Goal: Check status: Check status

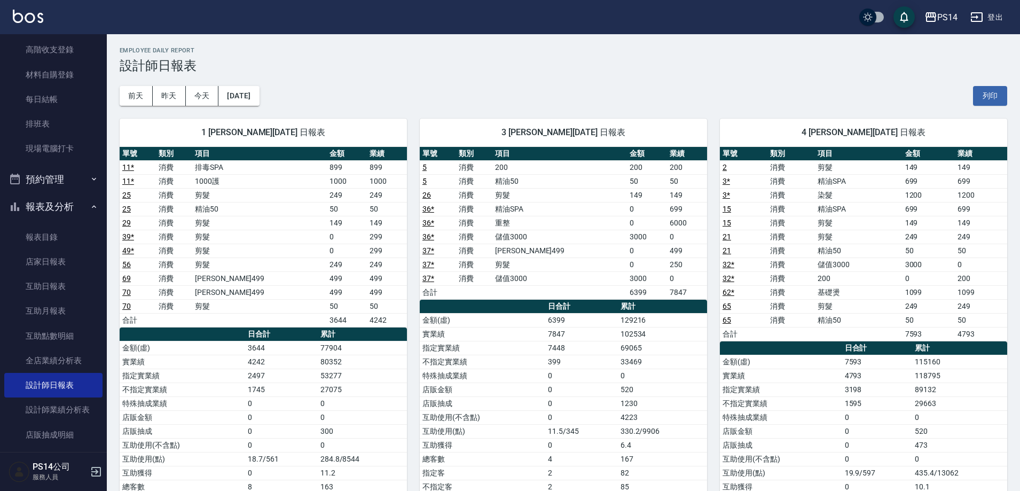
click at [228, 85] on div "[DATE] [DATE] [DATE] [DATE] 列印" at bounding box center [563, 95] width 887 height 45
click at [249, 99] on button "[DATE]" at bounding box center [238, 96] width 41 height 20
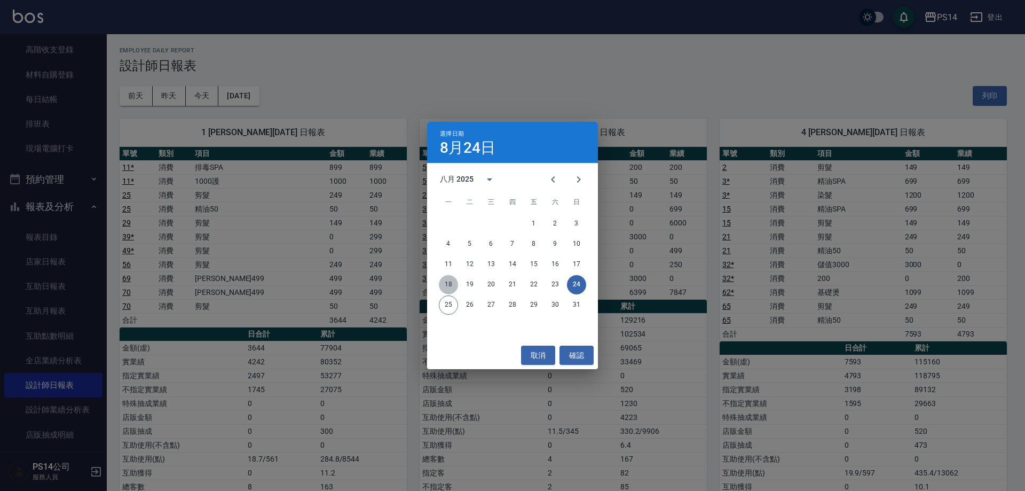
click at [447, 286] on button "18" at bounding box center [448, 284] width 19 height 19
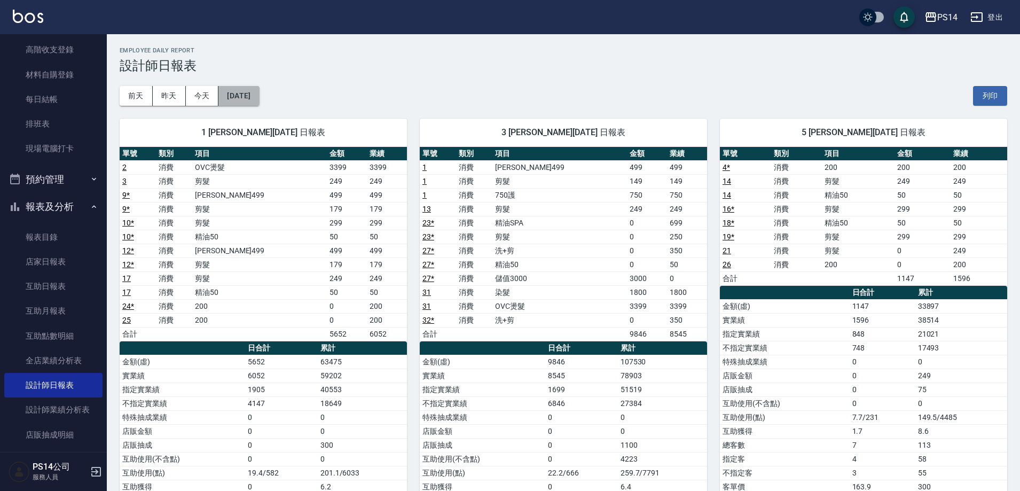
click at [259, 100] on button "[DATE]" at bounding box center [238, 96] width 41 height 20
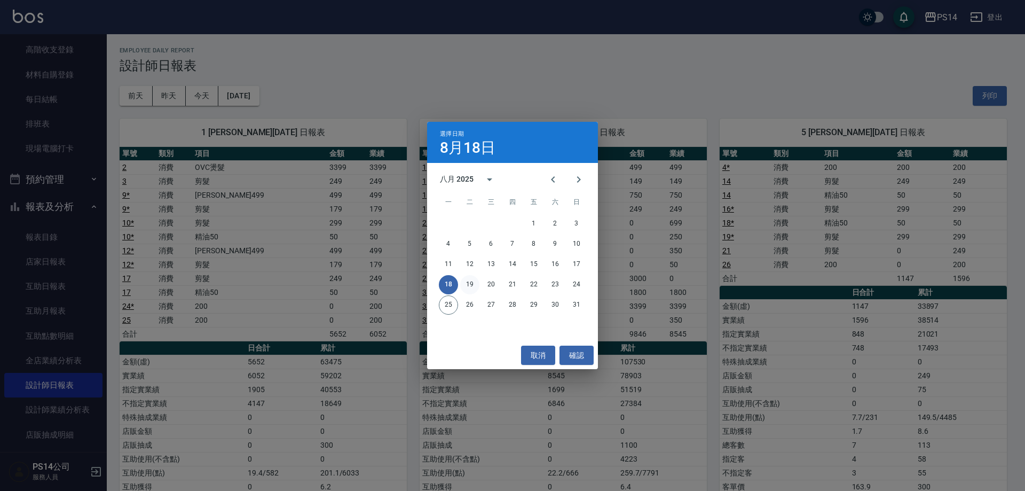
click at [470, 285] on button "19" at bounding box center [469, 284] width 19 height 19
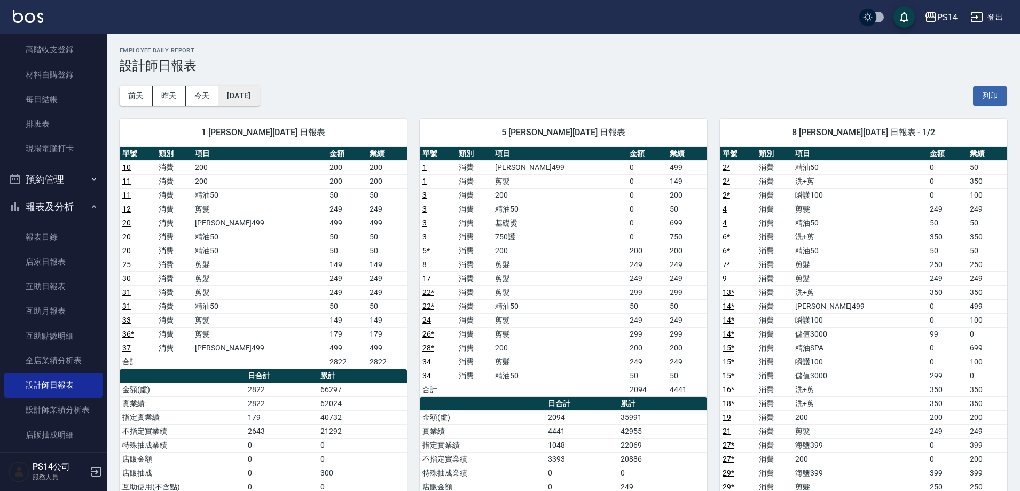
click at [259, 92] on button "[DATE]" at bounding box center [238, 96] width 41 height 20
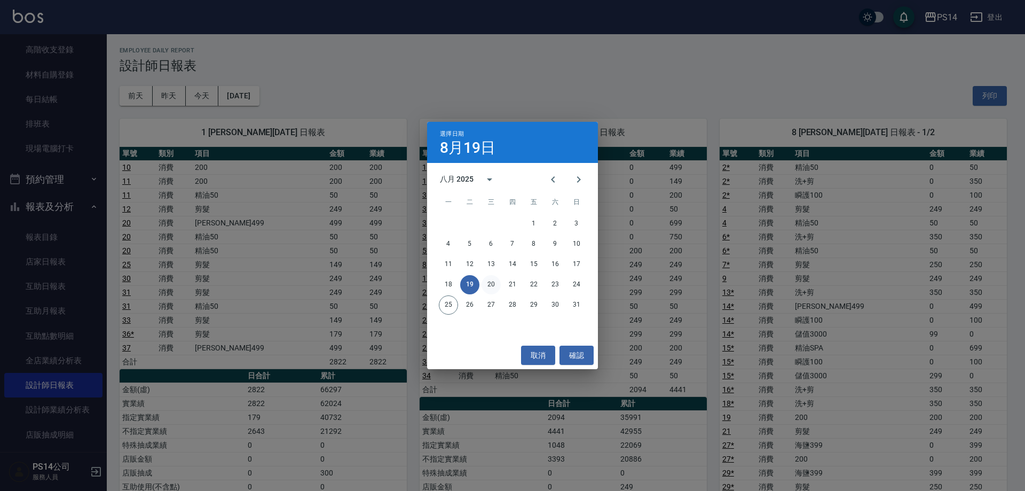
click at [493, 286] on button "20" at bounding box center [491, 284] width 19 height 19
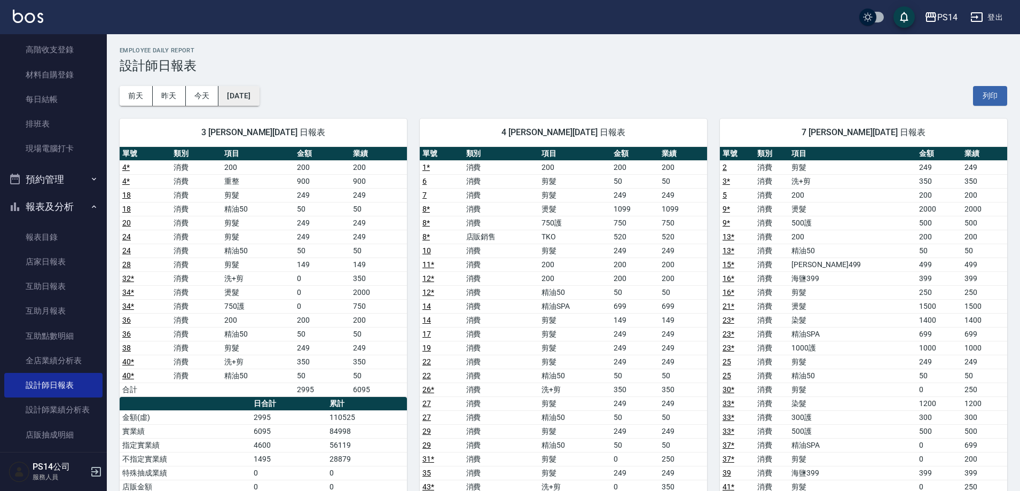
click at [247, 92] on button "[DATE]" at bounding box center [238, 96] width 41 height 20
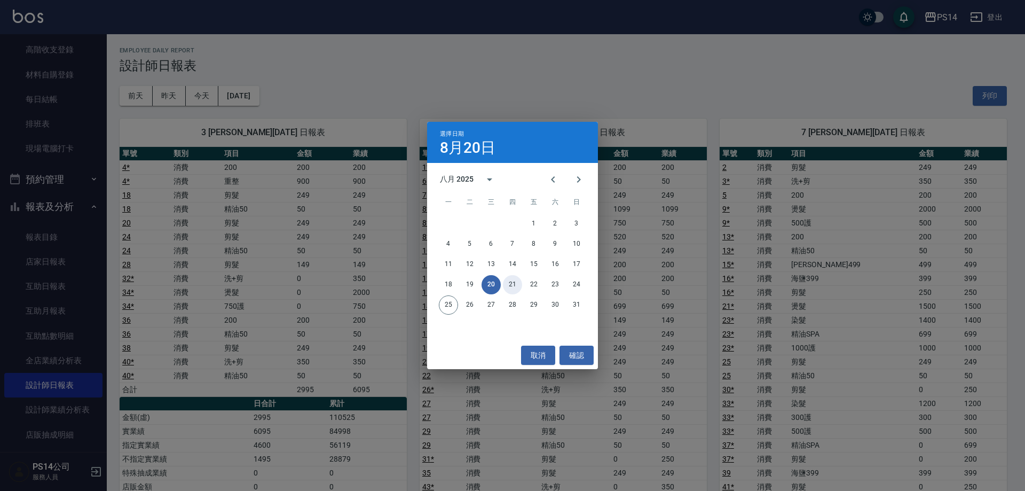
click at [508, 287] on button "21" at bounding box center [512, 284] width 19 height 19
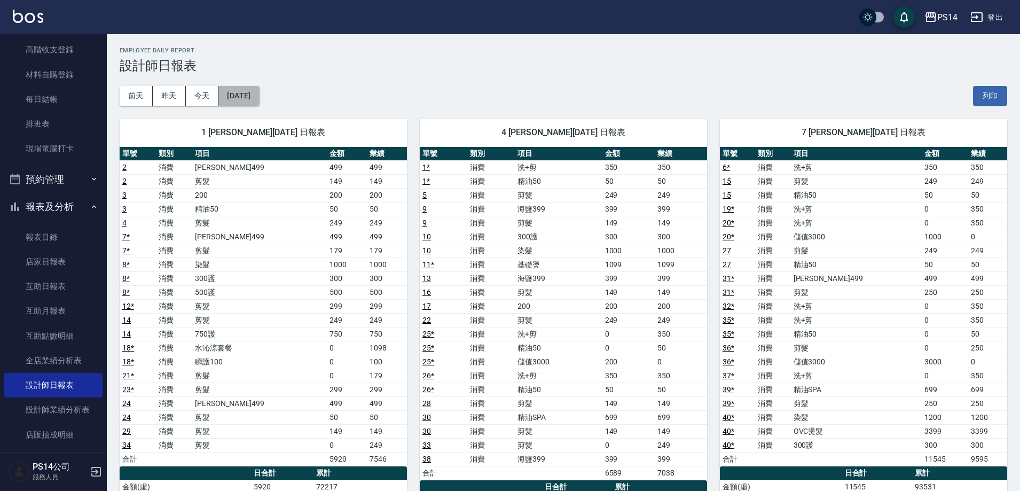
click at [259, 100] on button "[DATE]" at bounding box center [238, 96] width 41 height 20
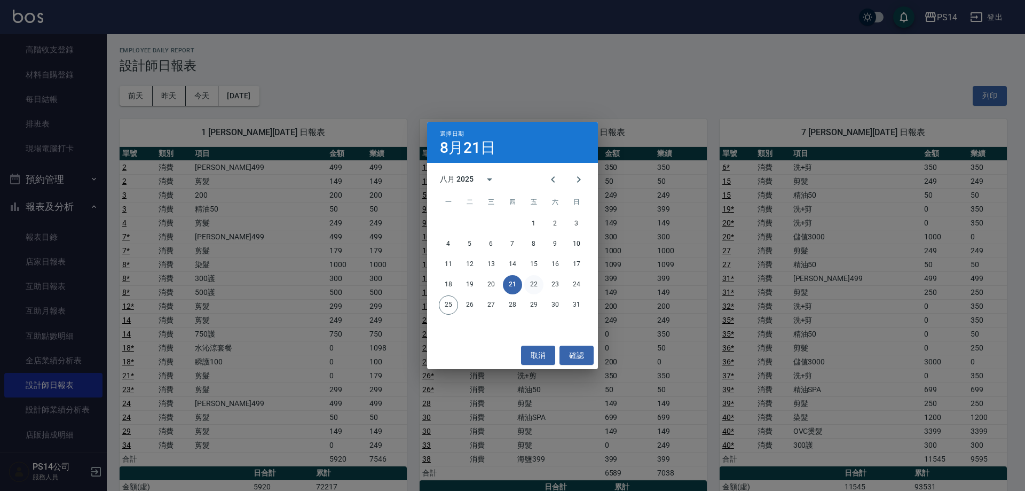
click at [529, 283] on button "22" at bounding box center [533, 284] width 19 height 19
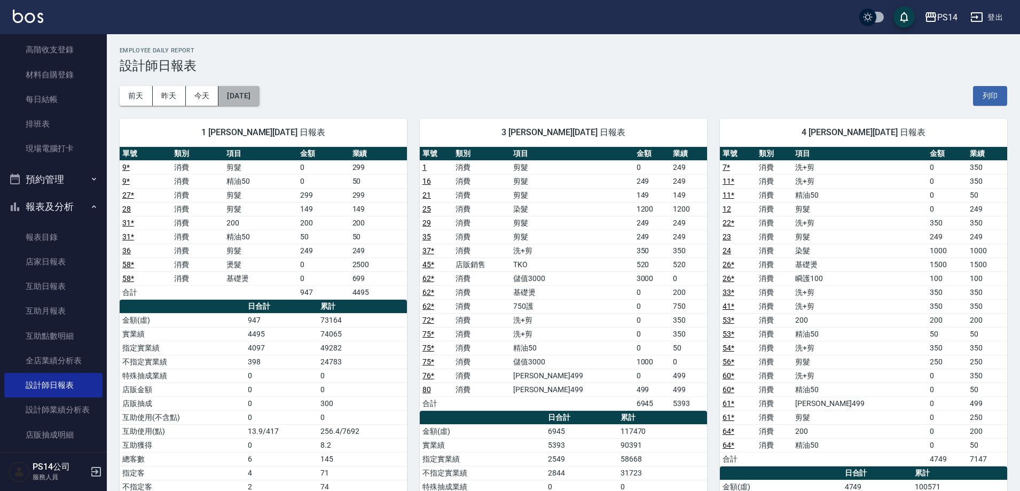
click at [249, 94] on button "[DATE]" at bounding box center [238, 96] width 41 height 20
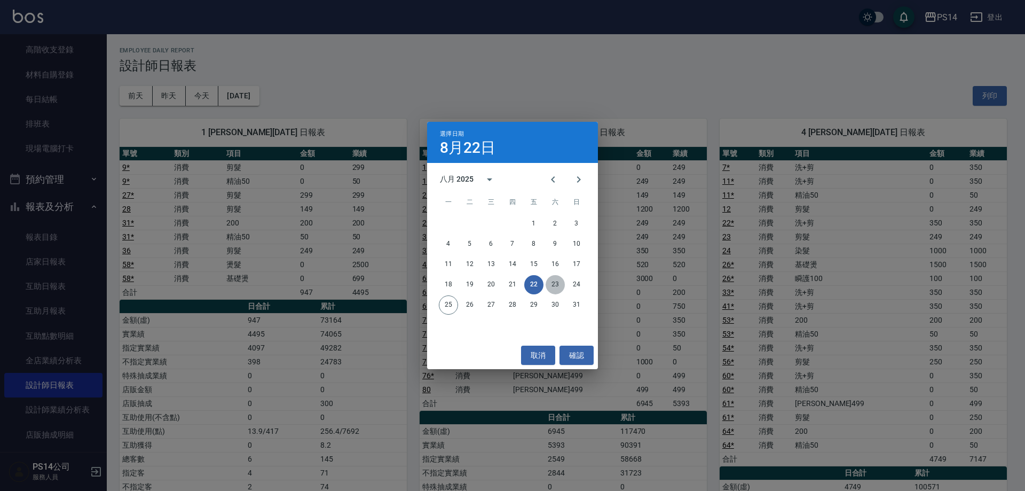
click at [547, 285] on button "23" at bounding box center [555, 284] width 19 height 19
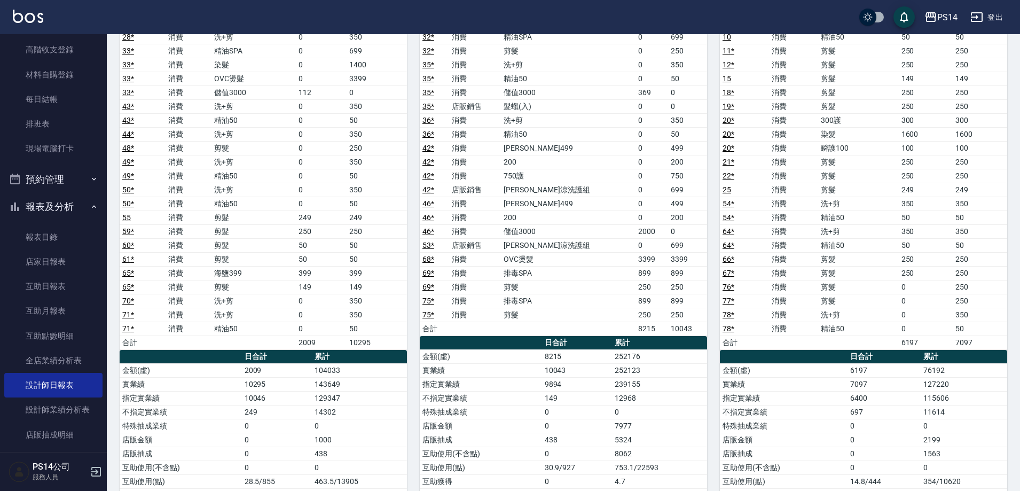
scroll to position [801, 0]
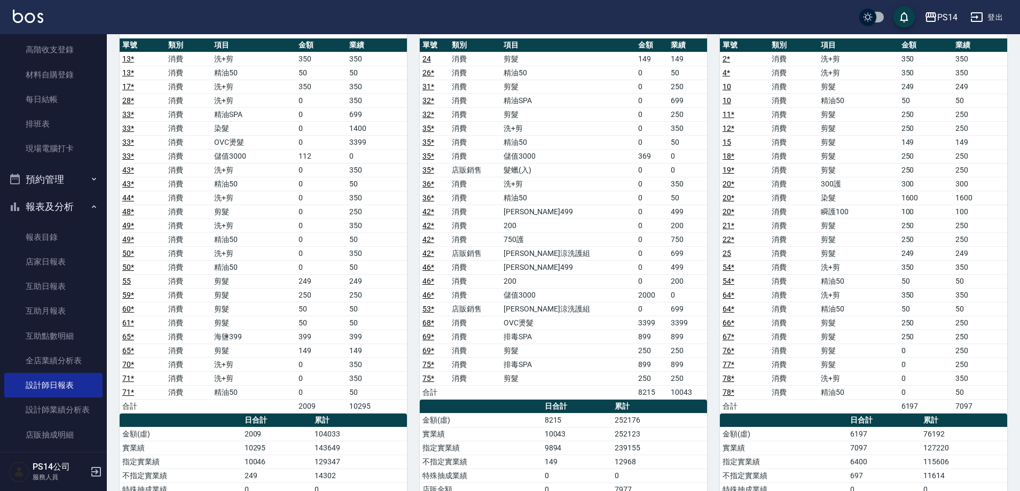
click at [543, 255] on td "[PERSON_NAME]涼洗護組" at bounding box center [568, 253] width 135 height 14
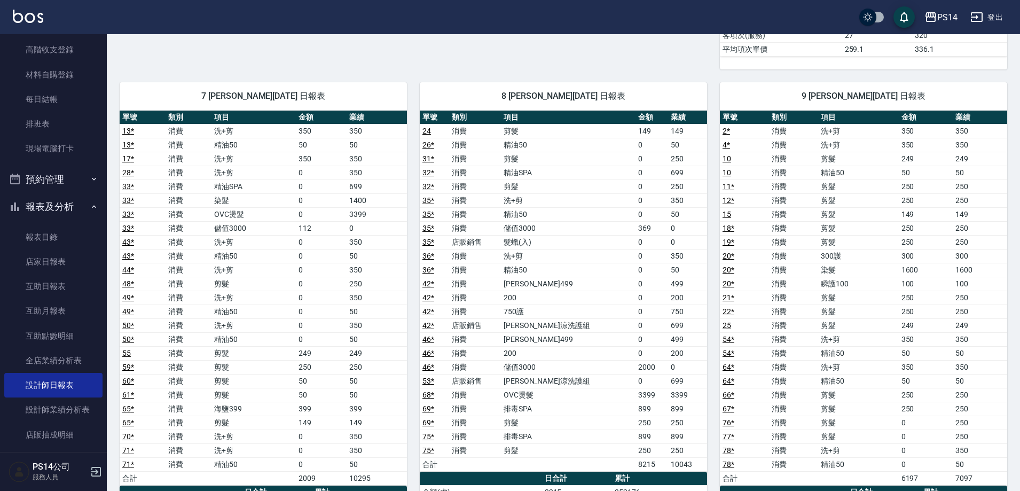
scroll to position [747, 0]
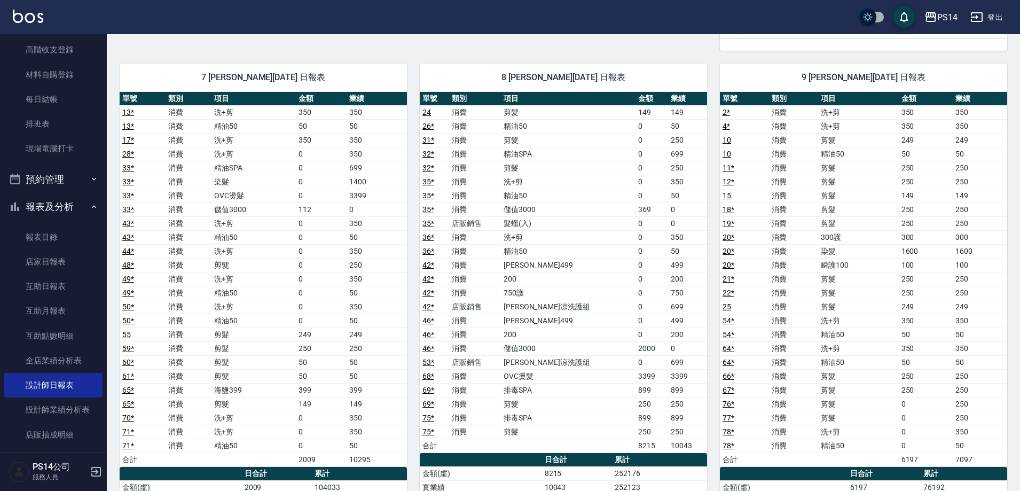
click at [565, 358] on td "[PERSON_NAME]涼洗護組" at bounding box center [568, 362] width 135 height 14
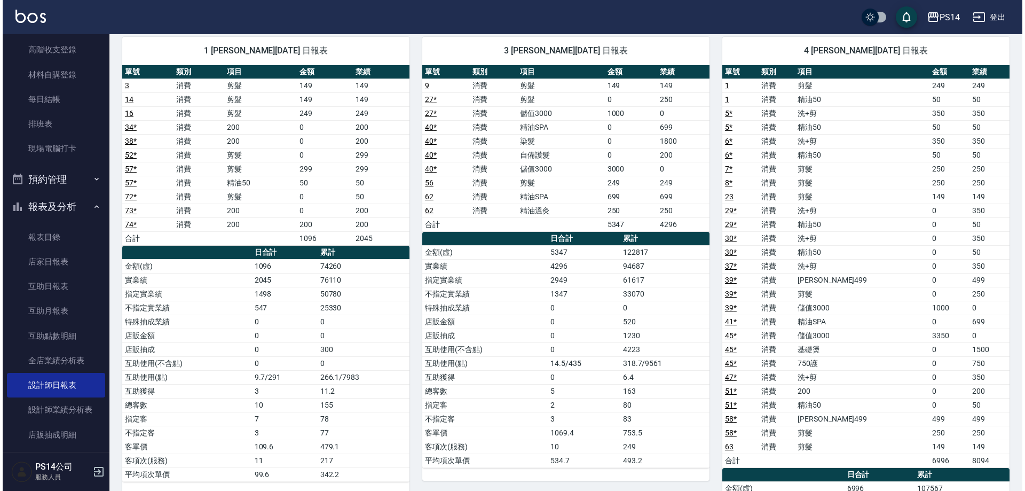
scroll to position [0, 0]
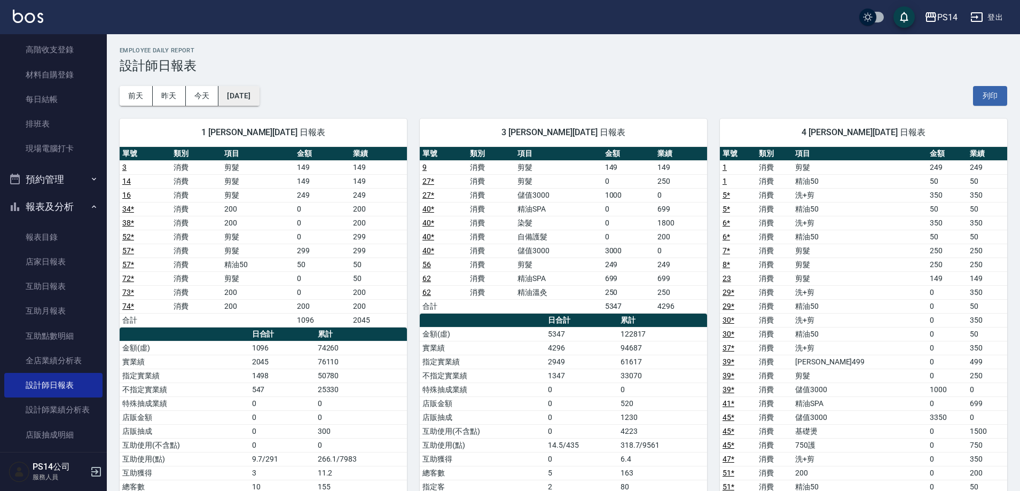
click at [258, 101] on button "[DATE]" at bounding box center [238, 96] width 41 height 20
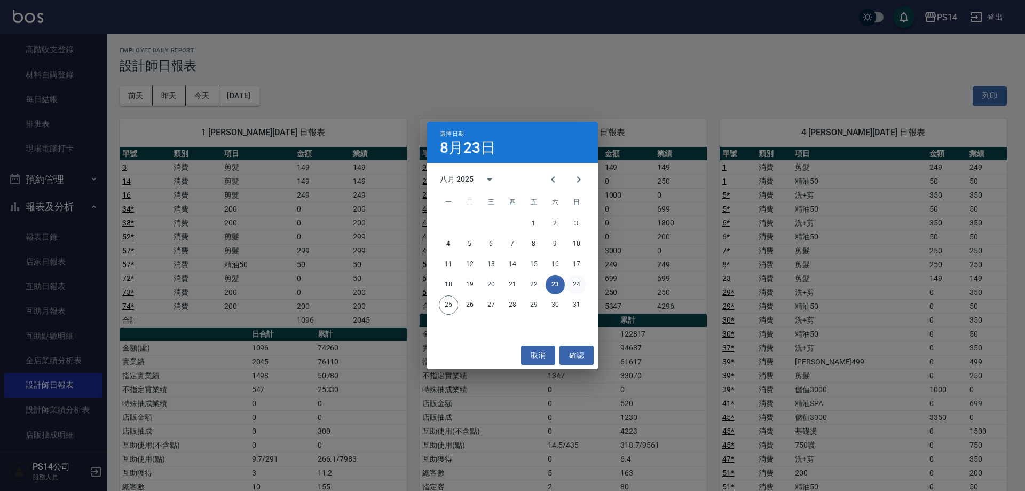
click at [580, 291] on button "24" at bounding box center [576, 284] width 19 height 19
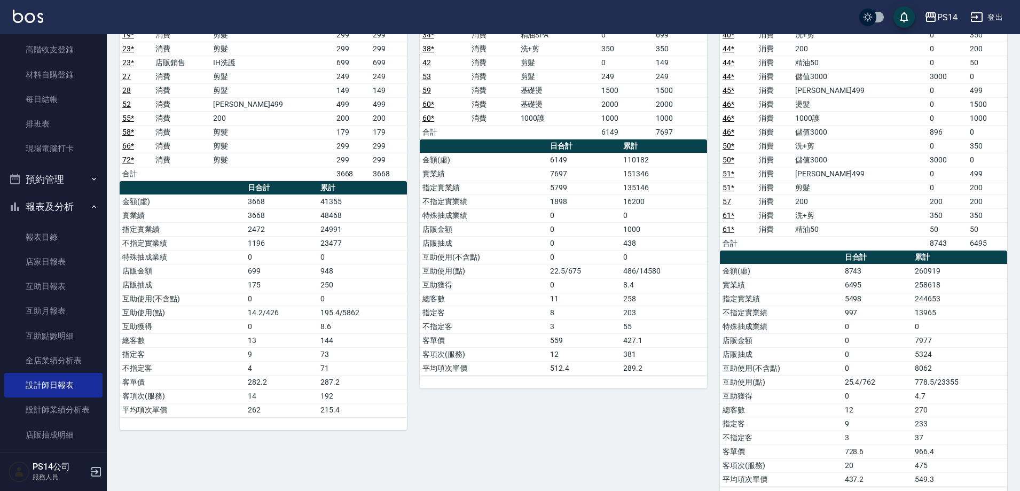
scroll to position [579, 0]
